Goal: Information Seeking & Learning: Learn about a topic

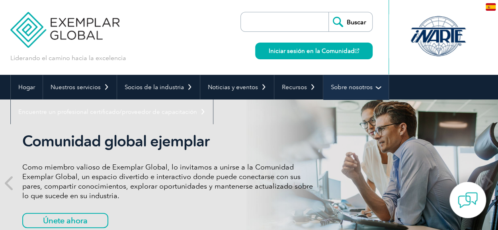
click at [361, 86] on font "Sobre nosotros" at bounding box center [352, 87] width 42 height 7
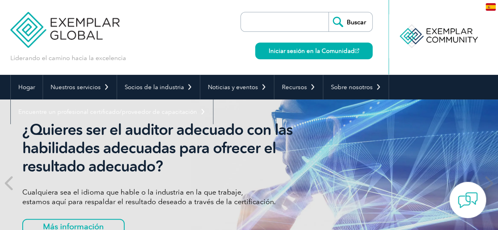
click at [414, 39] on div at bounding box center [438, 36] width 79 height 44
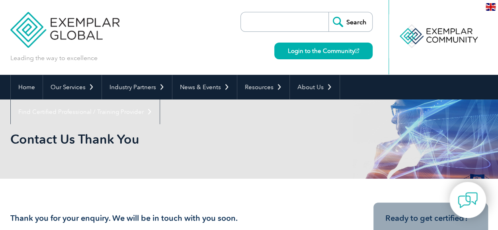
click at [456, 35] on div at bounding box center [438, 36] width 79 height 44
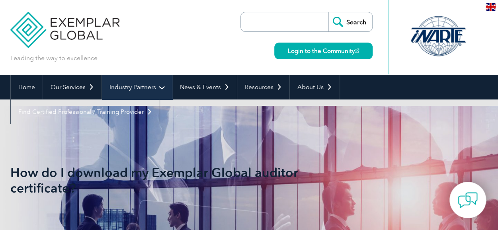
click at [143, 82] on link "Industry Partners" at bounding box center [137, 87] width 70 height 25
click at [159, 86] on link "Industry Partners" at bounding box center [137, 87] width 70 height 25
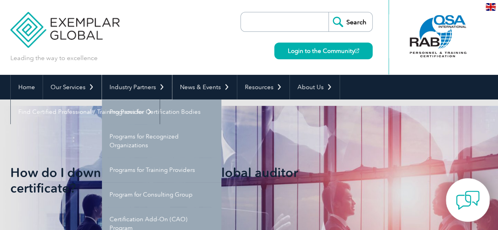
scroll to position [80, 0]
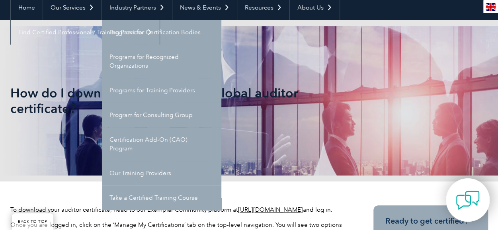
click at [472, 193] on img at bounding box center [468, 200] width 24 height 24
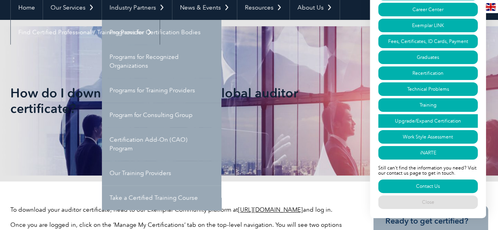
scroll to position [40, 0]
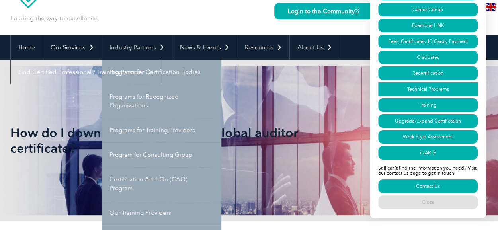
click at [453, 86] on link "Technical Problems" at bounding box center [428, 89] width 100 height 14
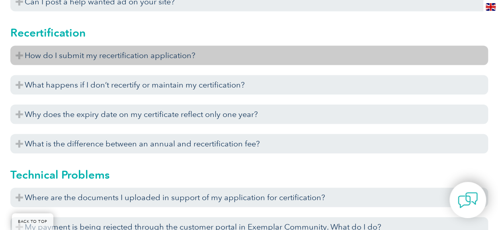
scroll to position [2557, 0]
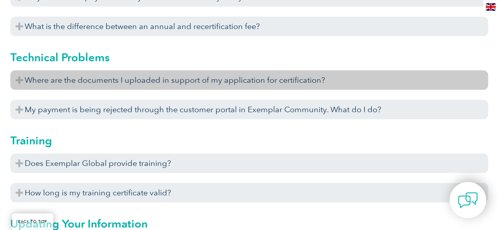
click at [105, 76] on h3 "Where are the documents I uploaded in support of my application for certificati…" at bounding box center [249, 80] width 478 height 20
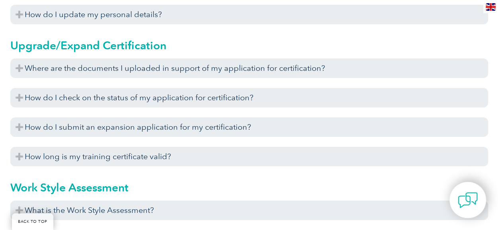
scroll to position [2676, 0]
